Goal: Information Seeking & Learning: Learn about a topic

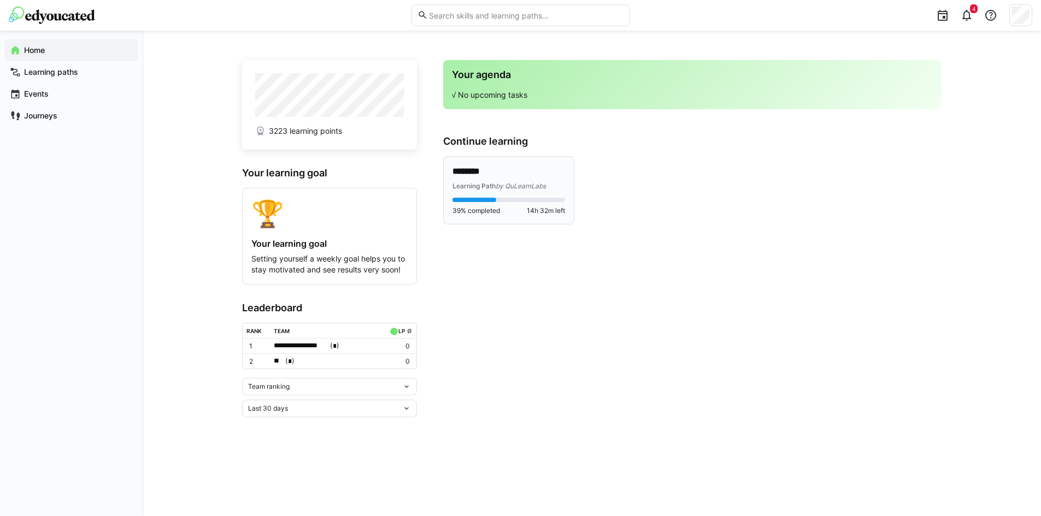
click at [494, 180] on div "Learning Path by QuLearnLabs" at bounding box center [508, 185] width 113 height 11
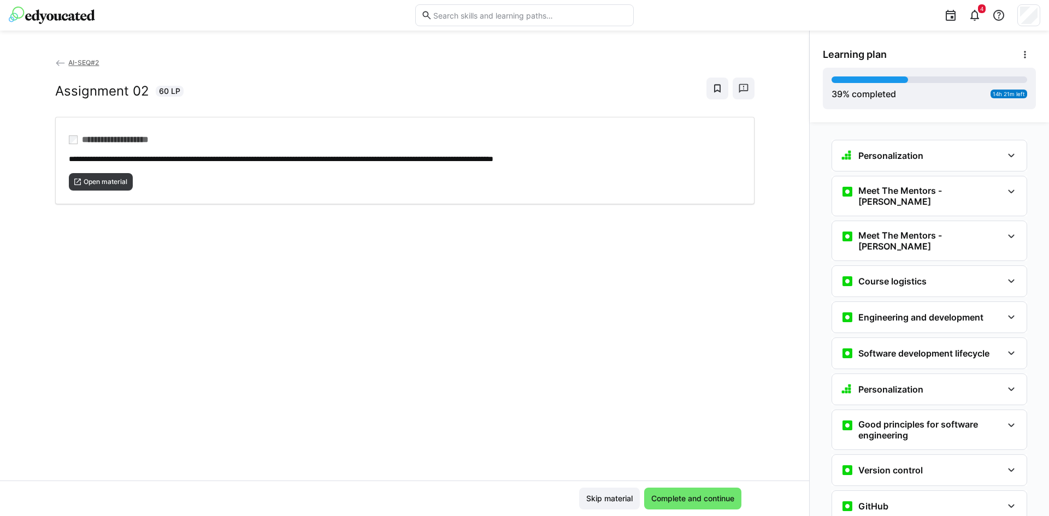
scroll to position [909, 0]
